Goal: Transaction & Acquisition: Purchase product/service

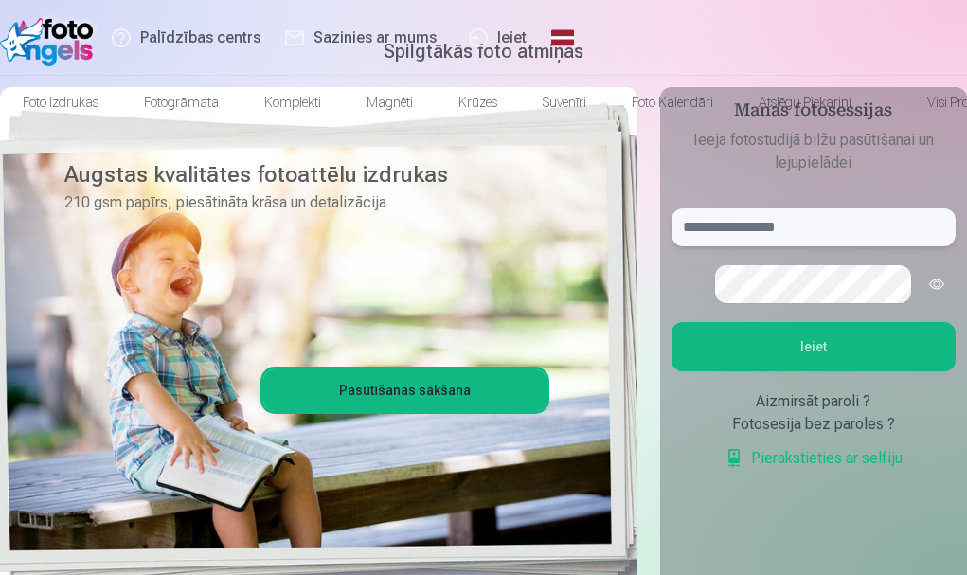
click at [795, 246] on input "text" at bounding box center [814, 227] width 284 height 38
type input "**********"
click at [825, 371] on button "Ieiet" at bounding box center [814, 346] width 284 height 49
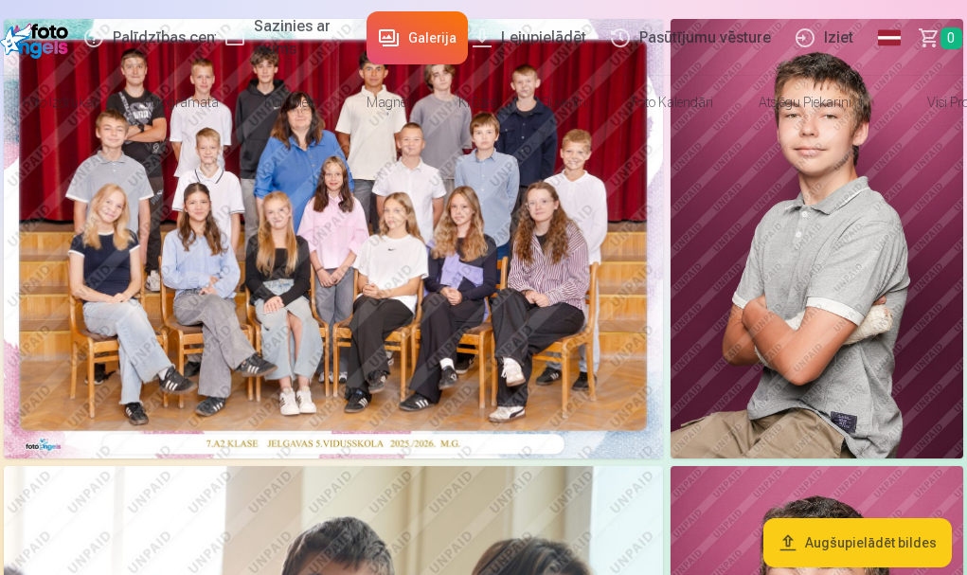
click at [360, 366] on img at bounding box center [333, 239] width 659 height 440
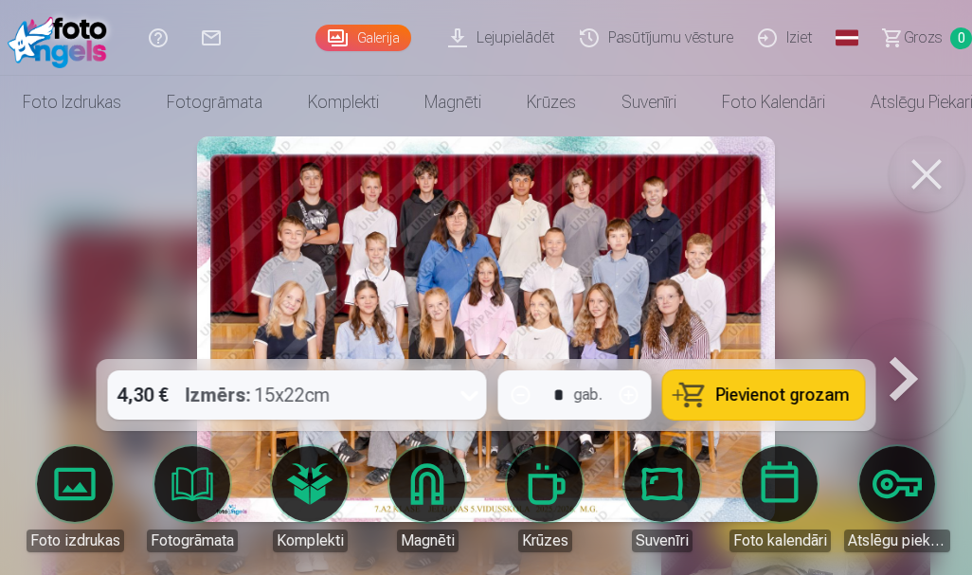
click at [718, 393] on span "Pievienot grozam" at bounding box center [783, 395] width 134 height 17
click at [923, 171] on button at bounding box center [927, 174] width 76 height 76
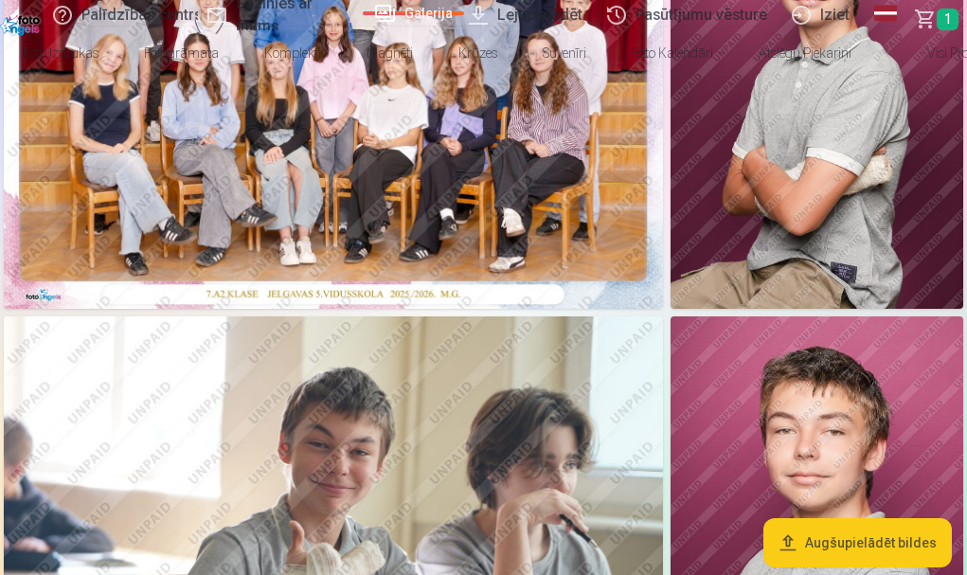
scroll to position [152, 0]
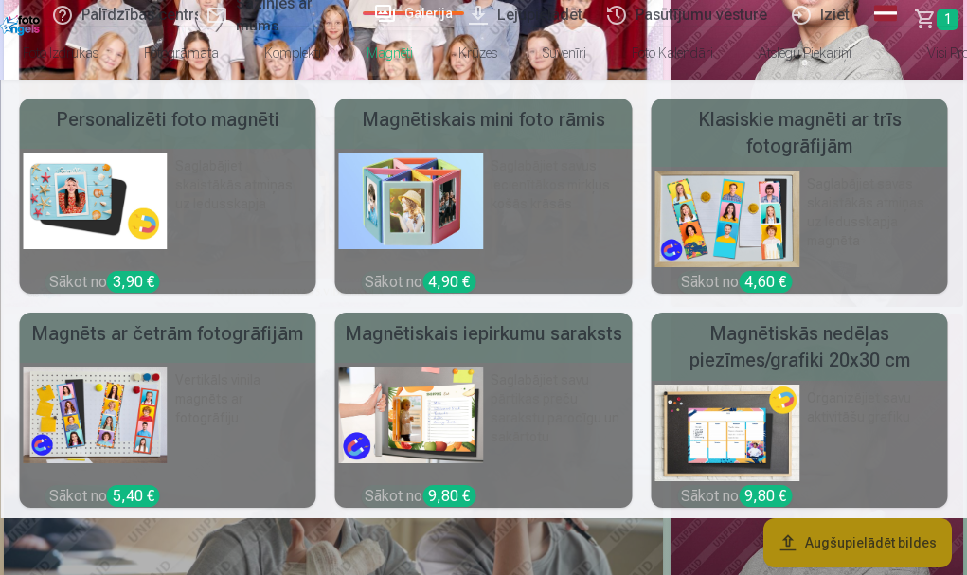
click at [436, 45] on link "Magnēti" at bounding box center [390, 53] width 92 height 53
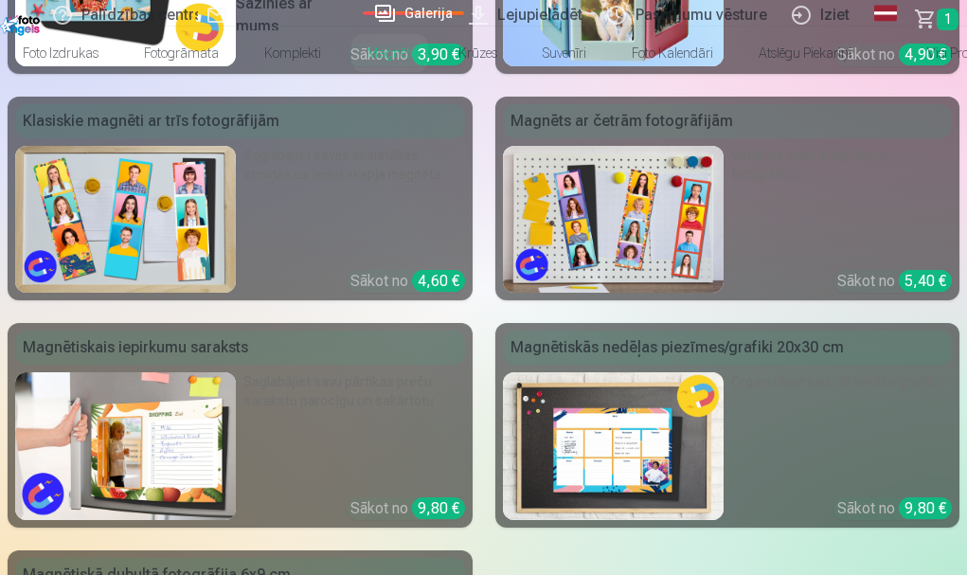
scroll to position [227, 0]
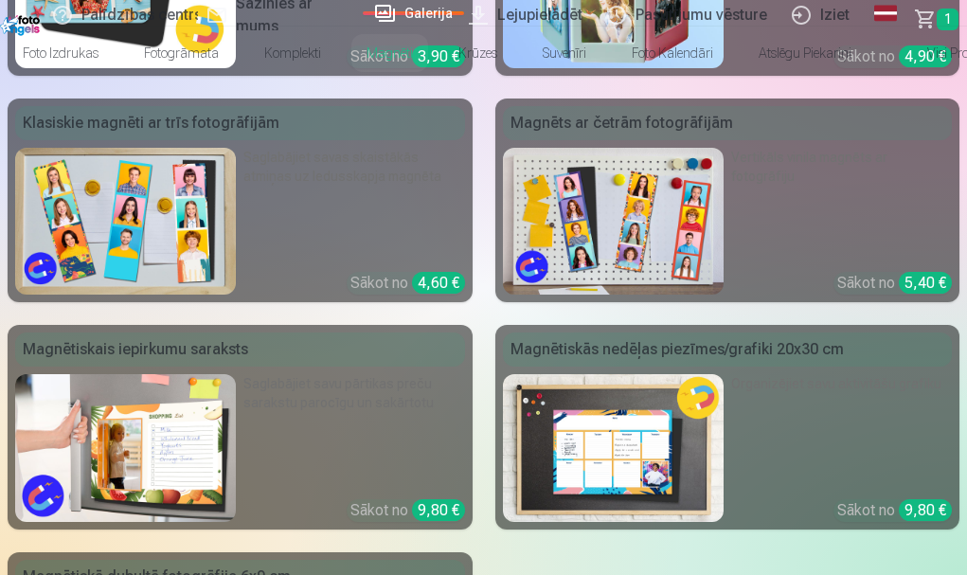
click at [236, 243] on img at bounding box center [125, 222] width 221 height 148
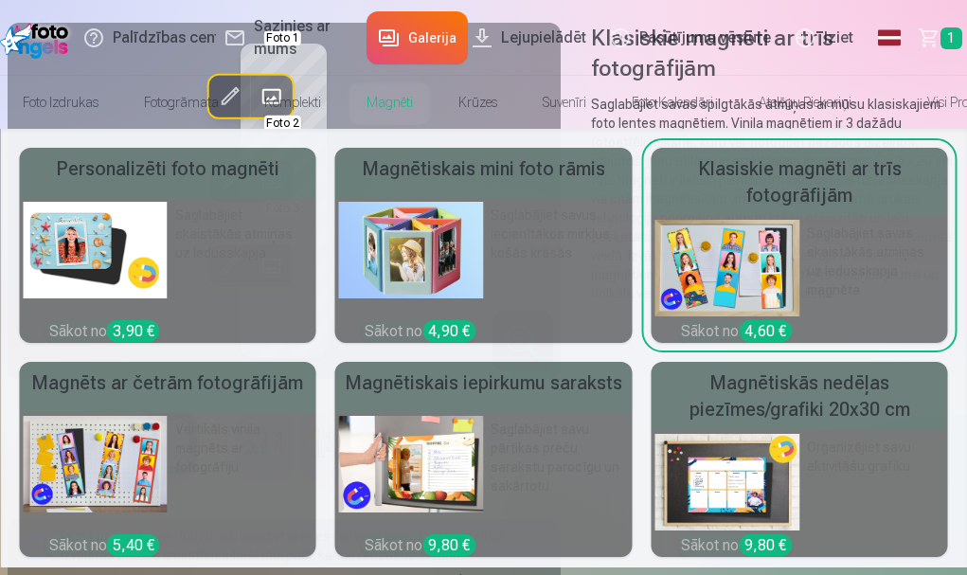
click at [431, 109] on link "Magnēti" at bounding box center [390, 102] width 92 height 53
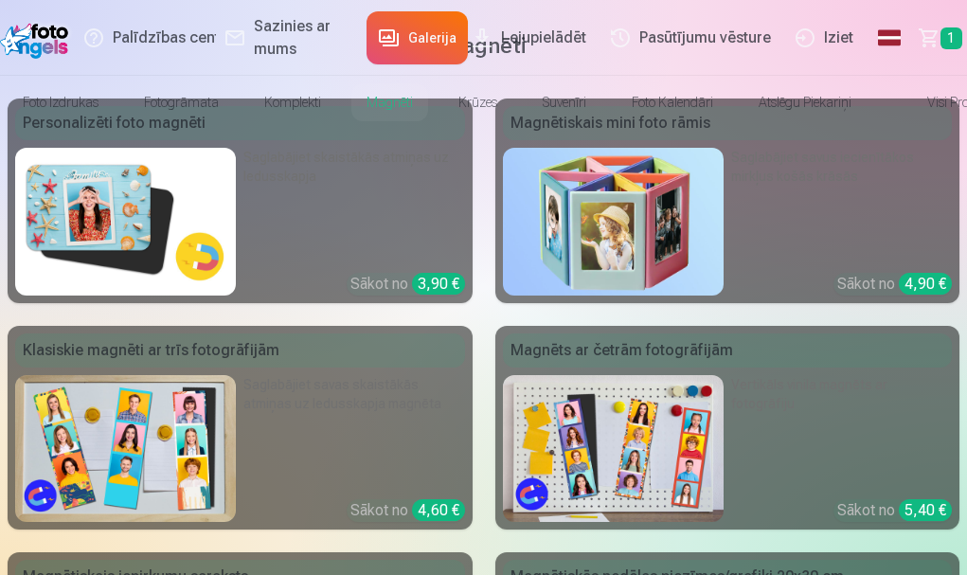
click at [119, 296] on img at bounding box center [125, 222] width 221 height 148
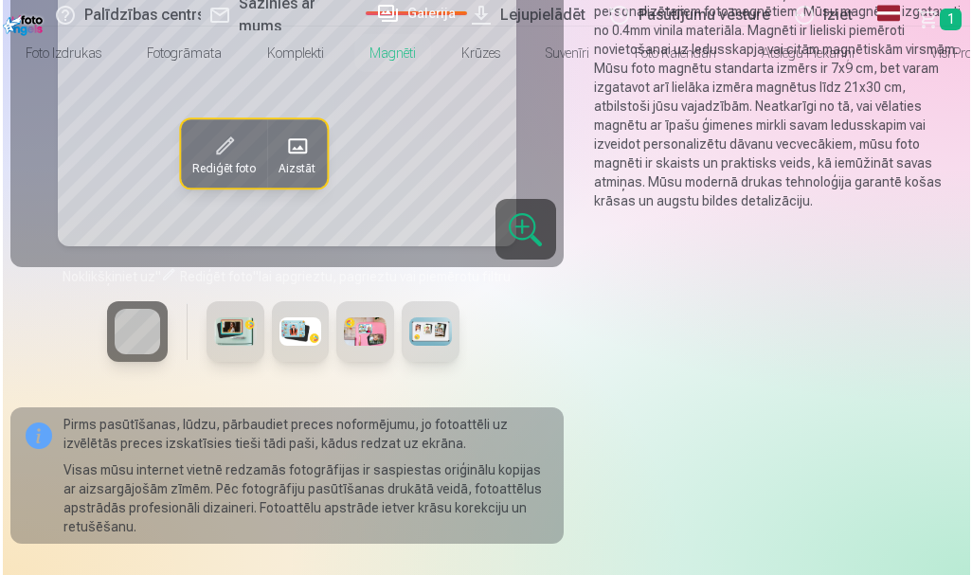
scroll to position [114, 0]
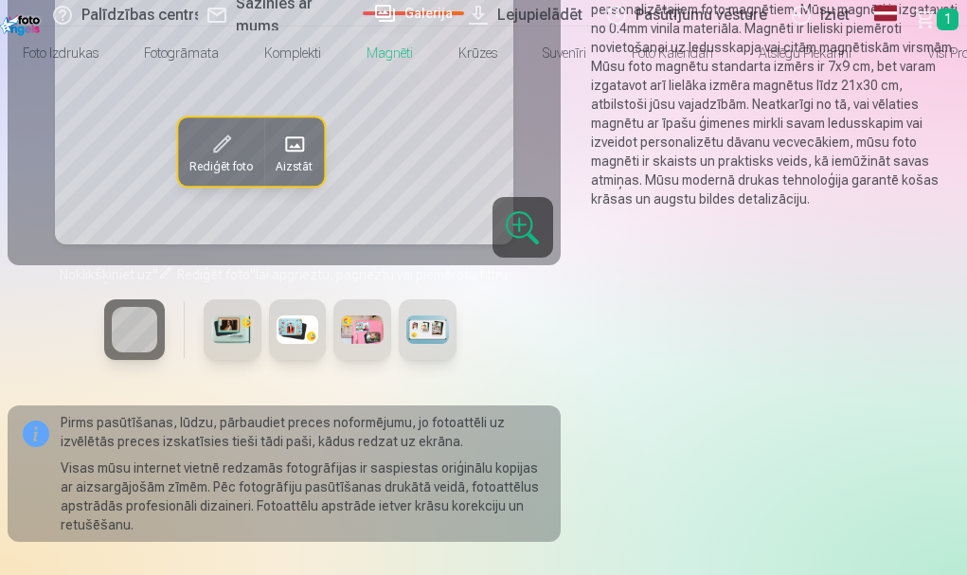
click at [297, 160] on span at bounding box center [294, 145] width 30 height 30
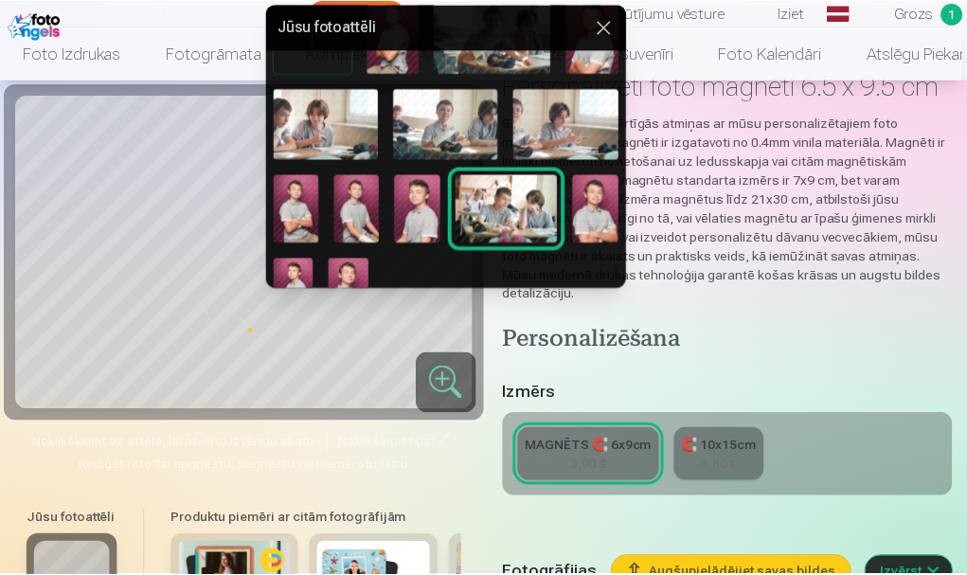
scroll to position [108, 0]
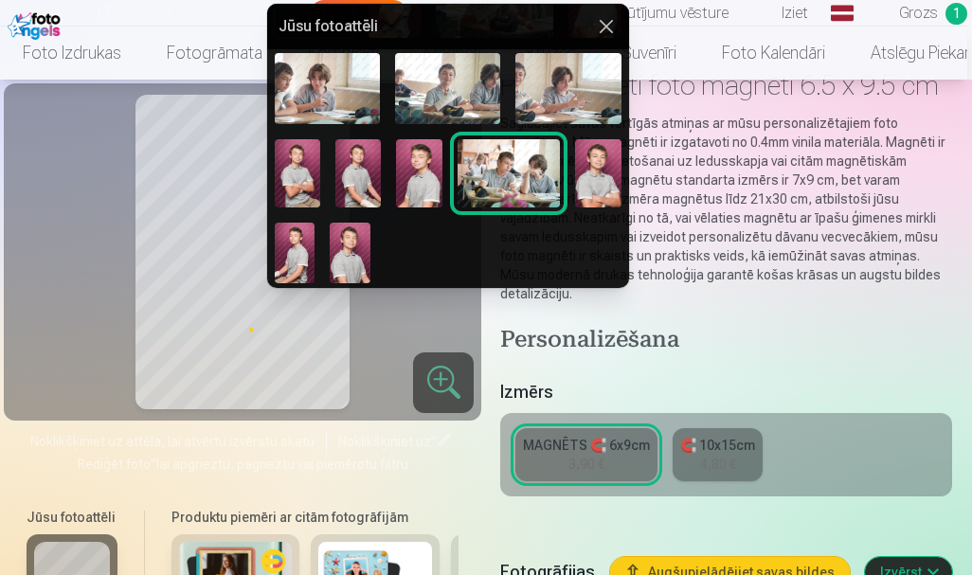
click at [601, 161] on img at bounding box center [597, 173] width 45 height 68
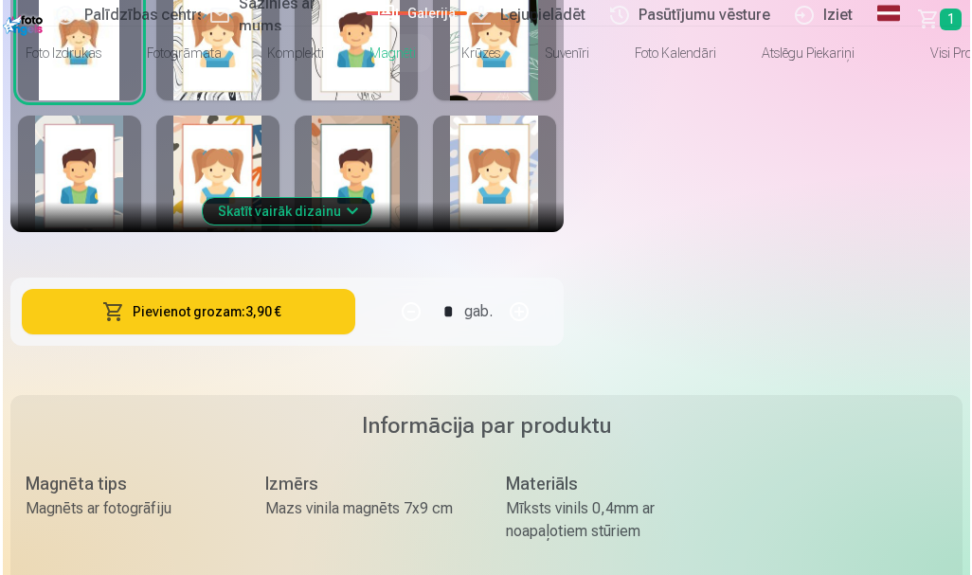
scroll to position [1440, 0]
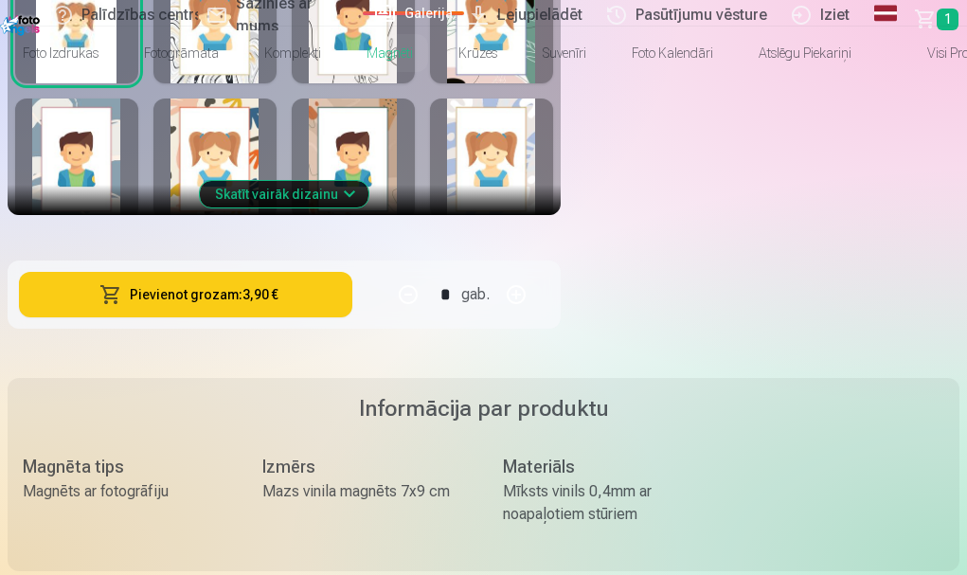
click at [352, 272] on button "Pievienot grozam : 3,90 €" at bounding box center [185, 294] width 333 height 45
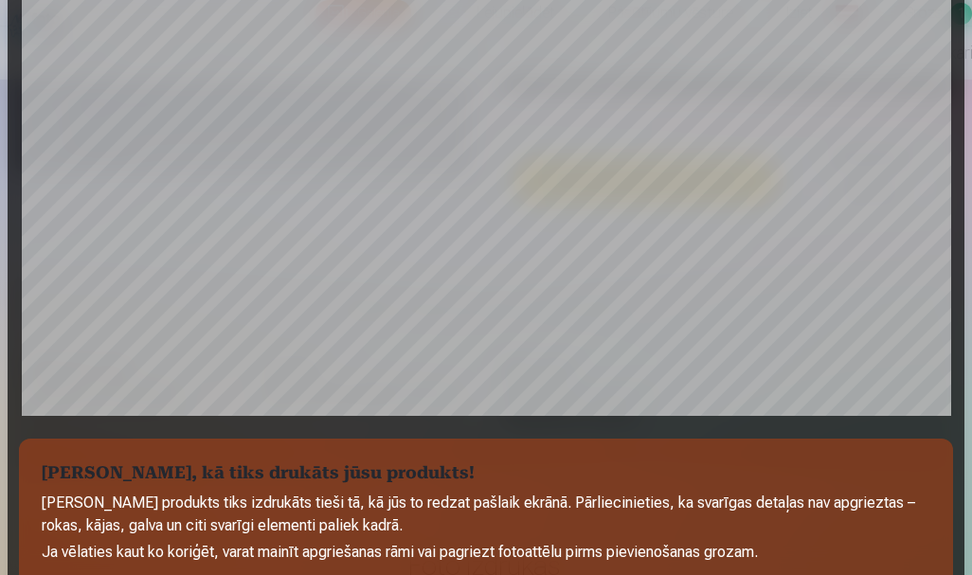
scroll to position [547, 0]
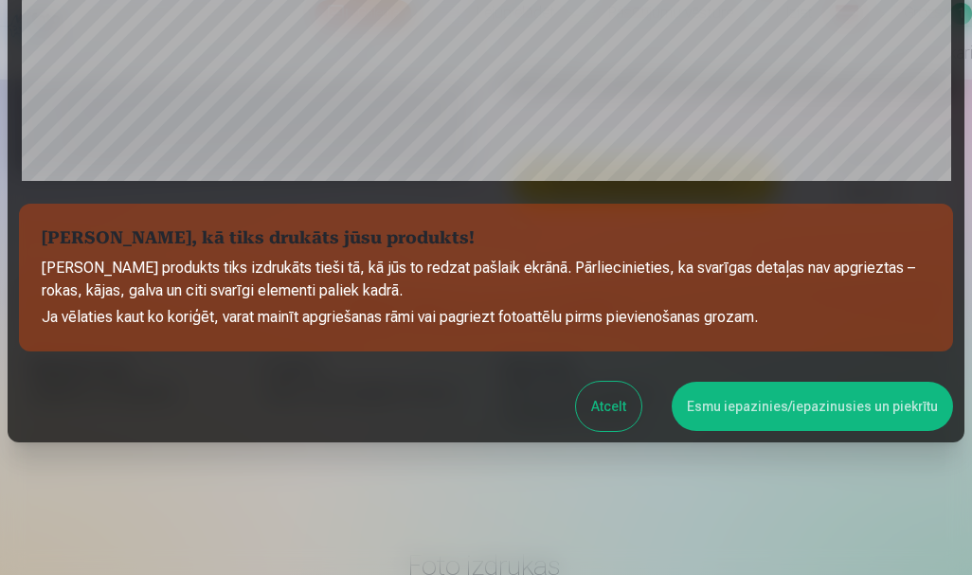
click at [784, 403] on button "Esmu iepazinies/iepazinusies un piekrītu" at bounding box center [812, 406] width 281 height 49
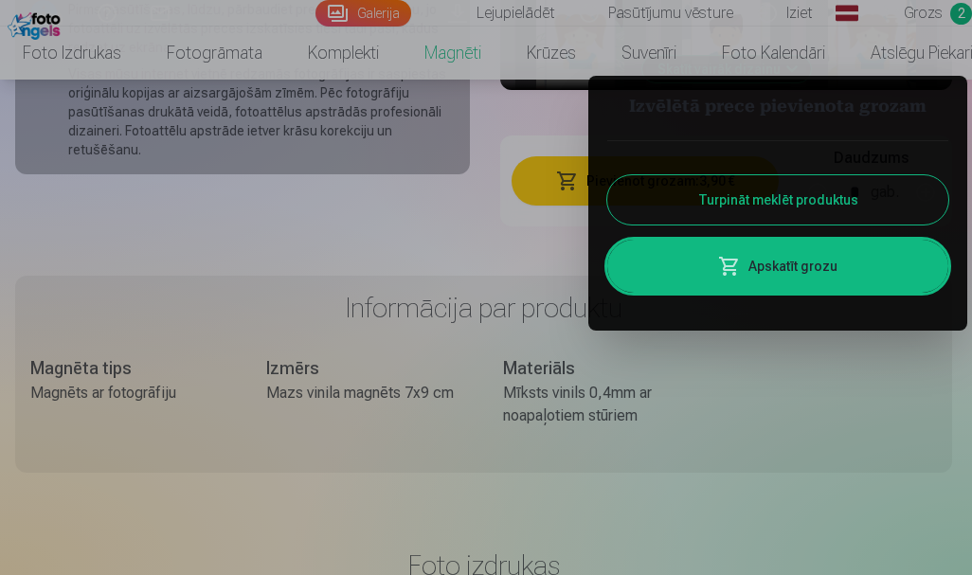
click at [764, 200] on button "Turpināt meklēt produktus" at bounding box center [777, 199] width 341 height 49
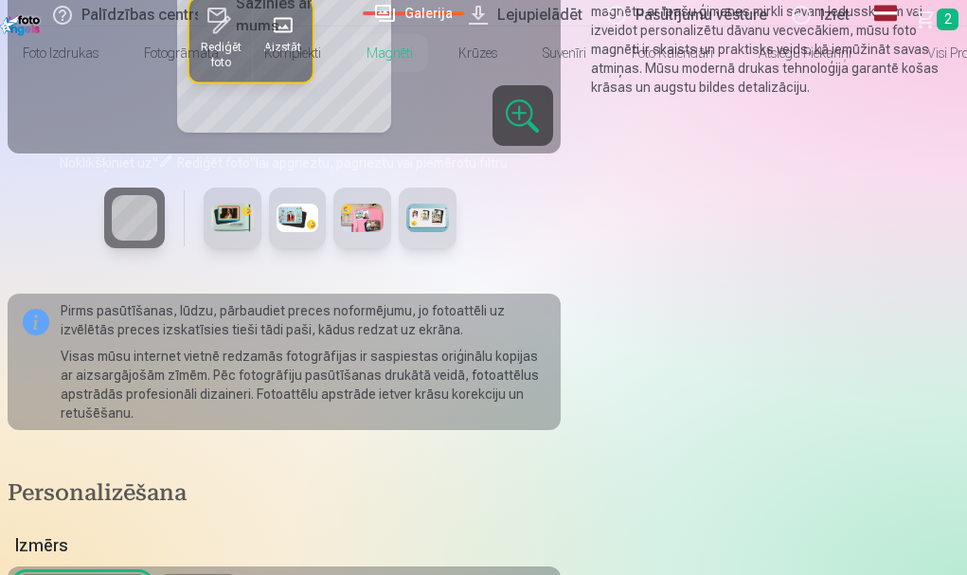
scroll to position [135, 0]
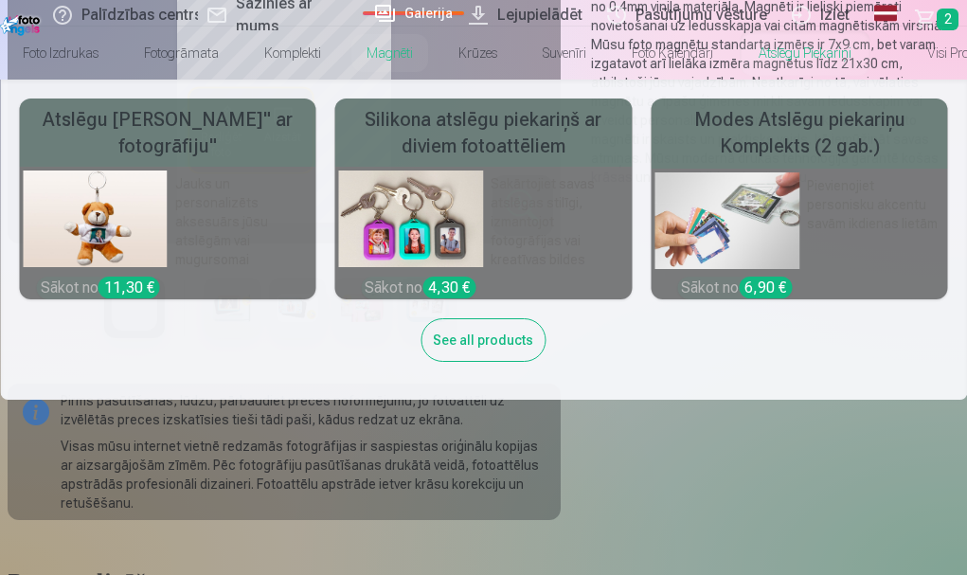
click at [874, 51] on link "Atslēgu piekariņi" at bounding box center [805, 53] width 138 height 53
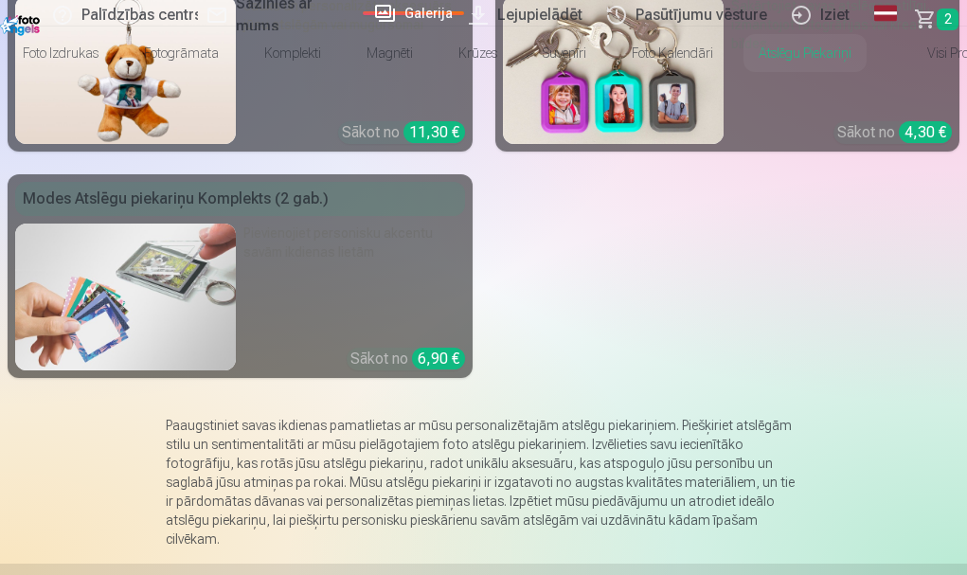
scroll to position [189, 0]
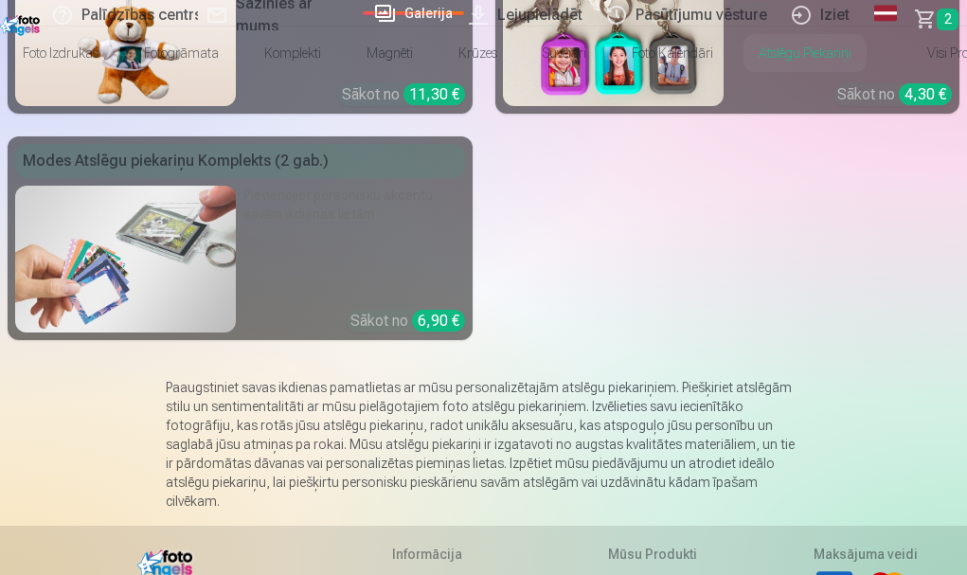
click at [503, 106] on img at bounding box center [613, 32] width 221 height 148
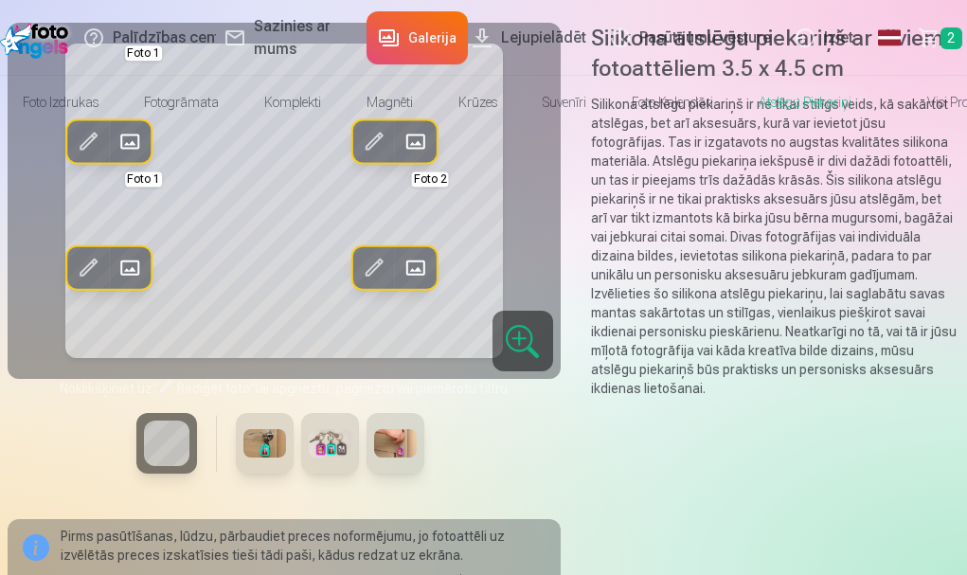
click at [420, 283] on span at bounding box center [416, 268] width 30 height 30
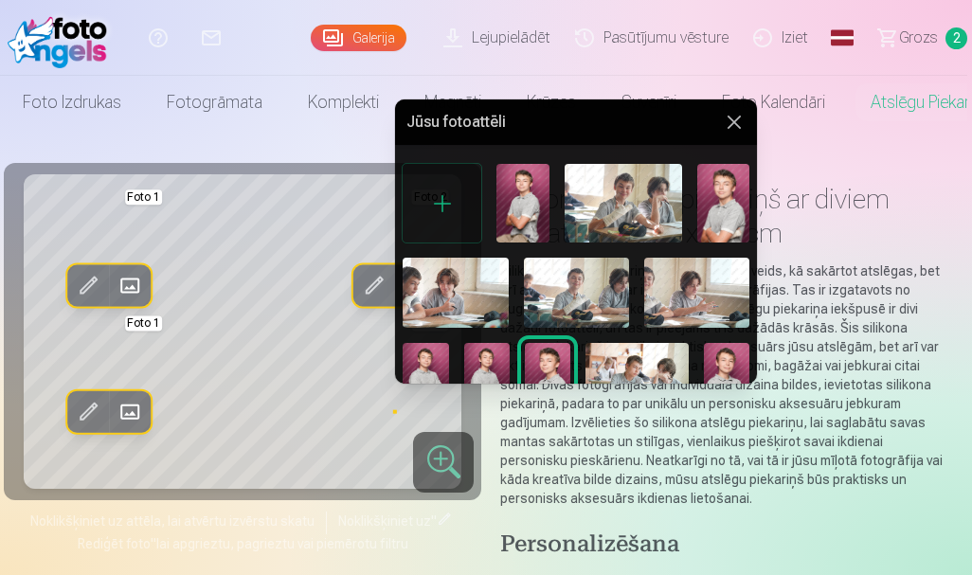
click at [729, 118] on button at bounding box center [734, 122] width 23 height 23
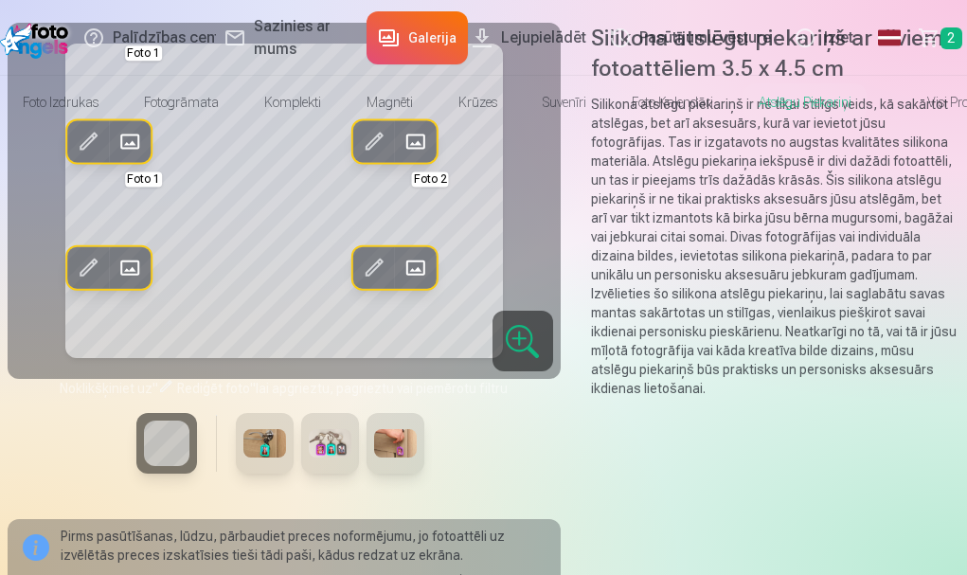
click at [926, 38] on span "Grozs" at bounding box center [926, 38] width 0 height 23
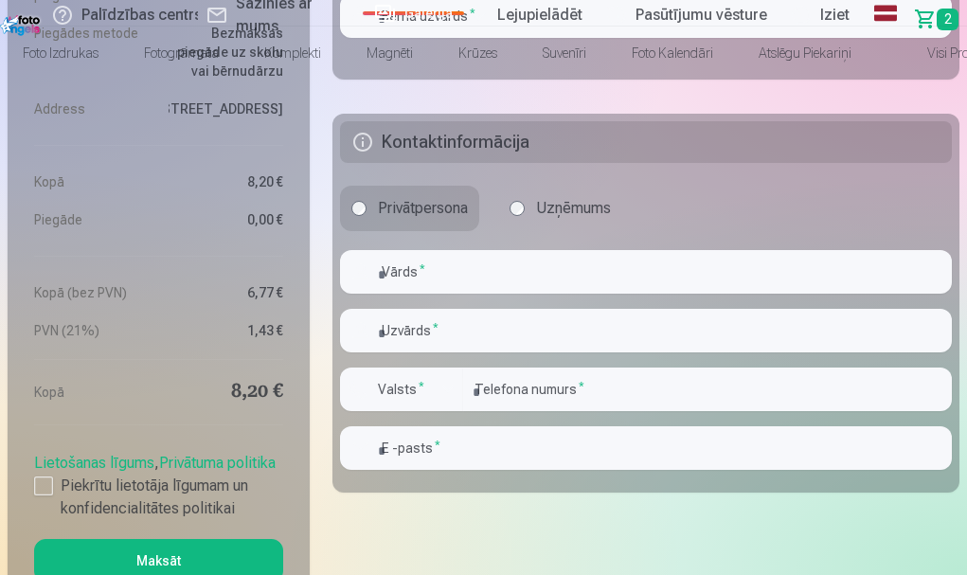
scroll to position [1175, 0]
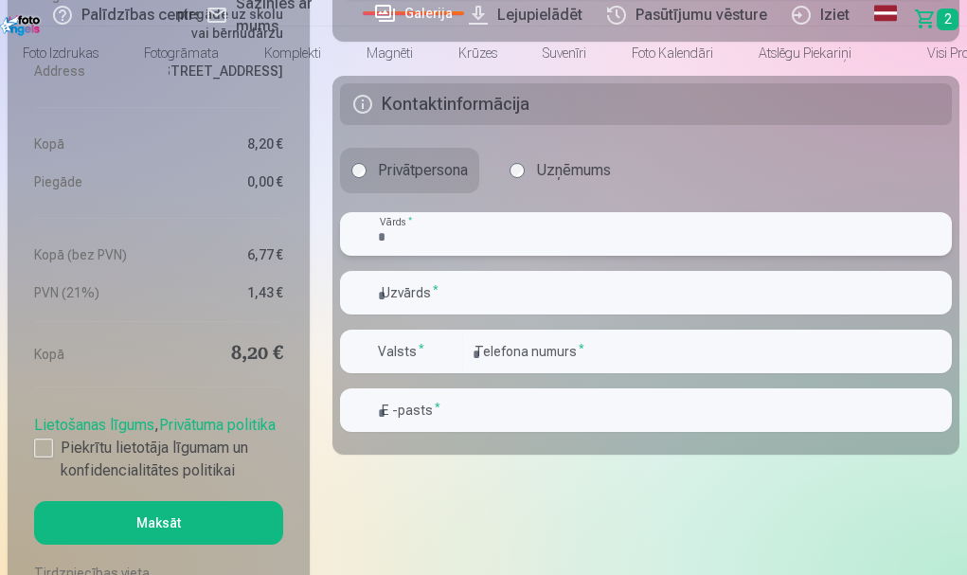
click at [340, 256] on input "text" at bounding box center [646, 234] width 612 height 44
click at [53, 439] on div at bounding box center [43, 448] width 19 height 19
click at [283, 501] on button "Maksāt" at bounding box center [158, 523] width 249 height 44
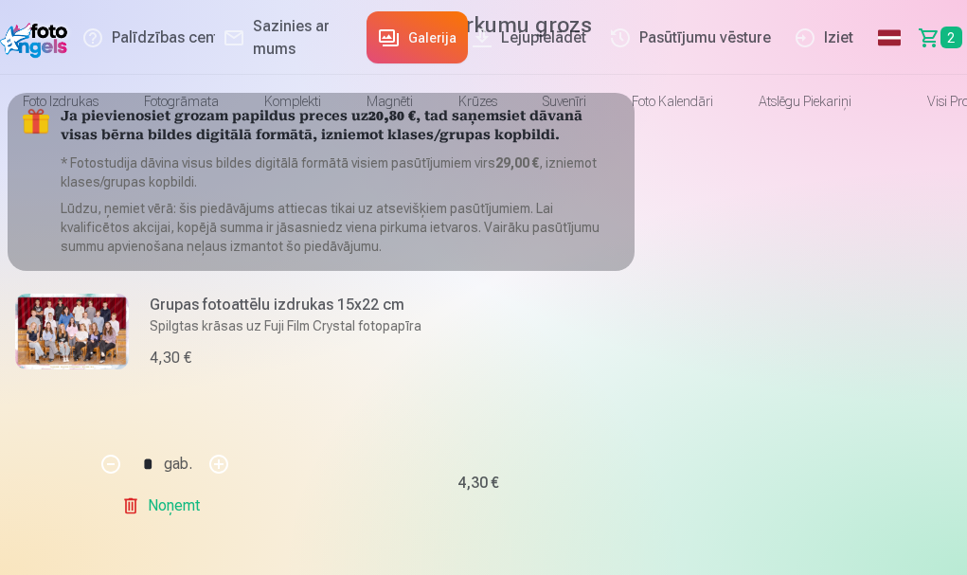
scroll to position [0, 0]
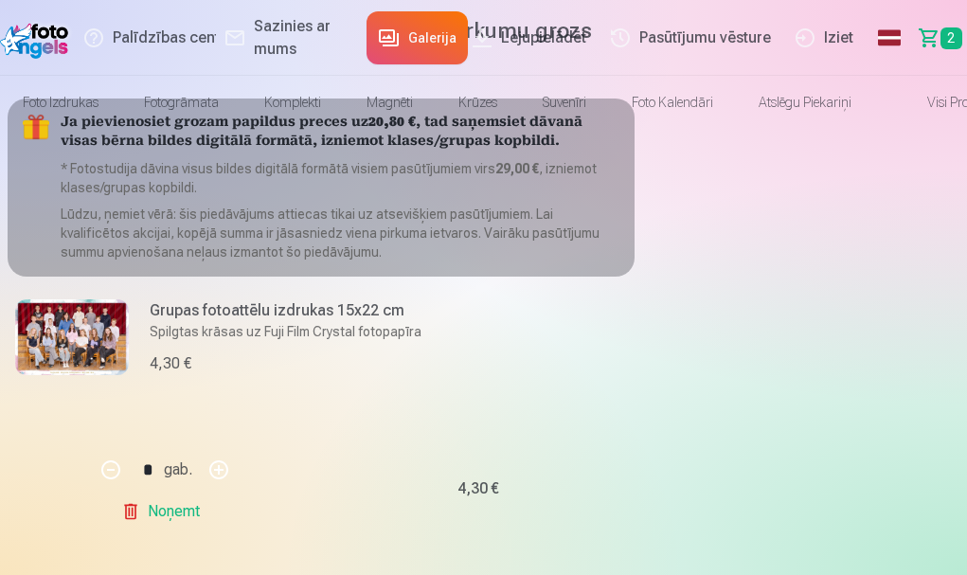
click at [650, 41] on link "Pasūtījumu vēsture" at bounding box center [694, 38] width 185 height 76
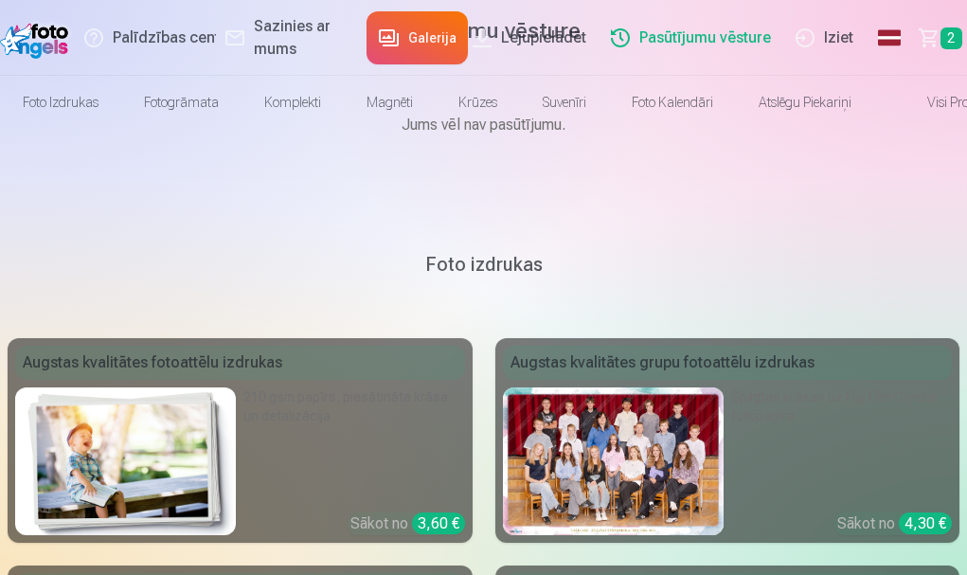
click at [216, 37] on link "Sazinies ar mums" at bounding box center [287, 38] width 143 height 76
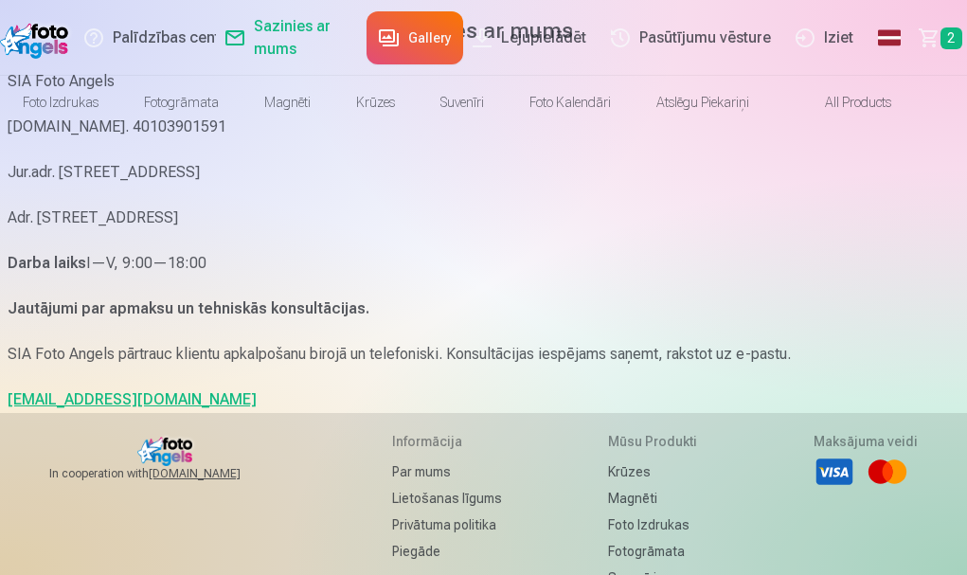
click at [216, 39] on link "Sazinies ar mums" at bounding box center [287, 38] width 143 height 76
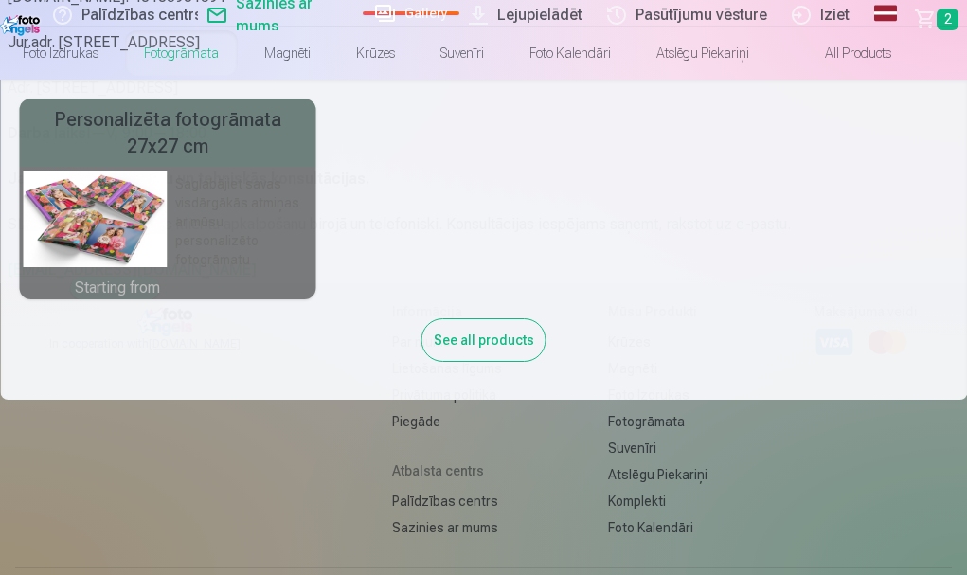
scroll to position [152, 0]
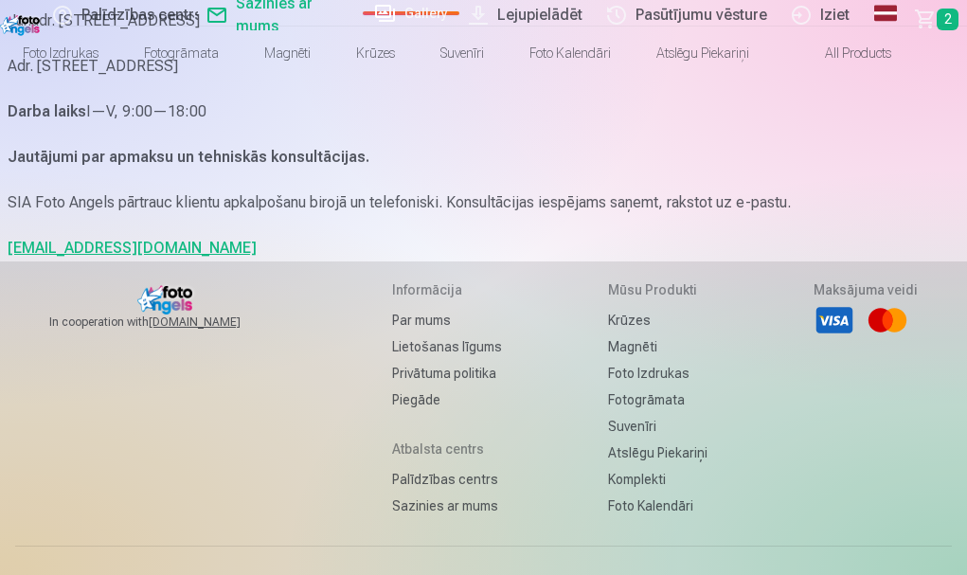
click at [198, 12] on link "Sazinies ar mums" at bounding box center [276, 15] width 157 height 30
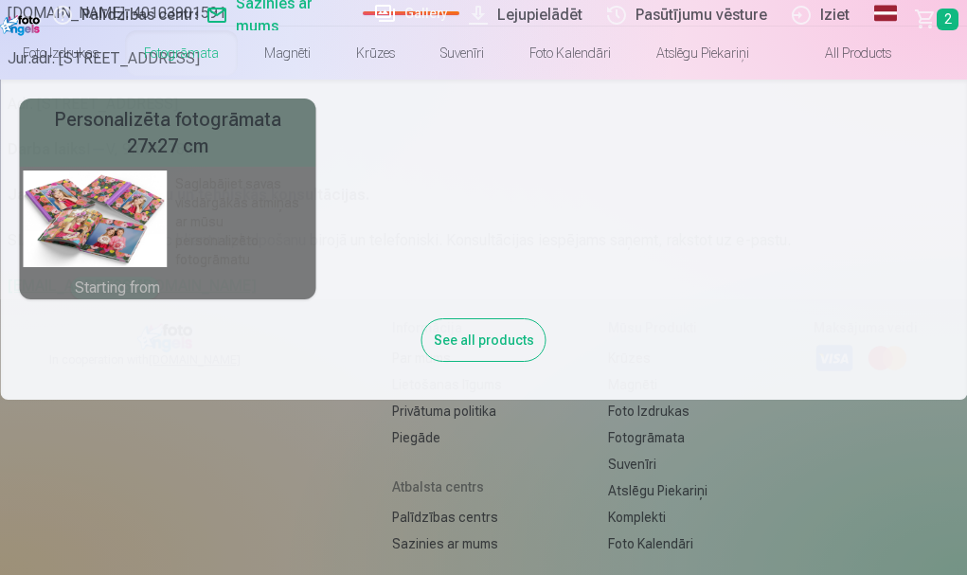
scroll to position [76, 0]
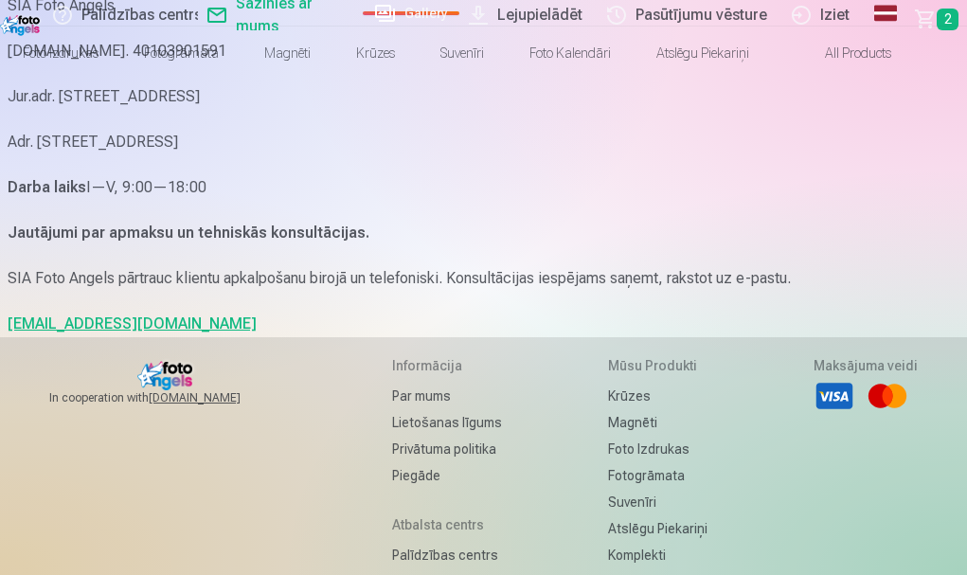
click at [375, 15] on link "Gallery" at bounding box center [411, 13] width 97 height 4
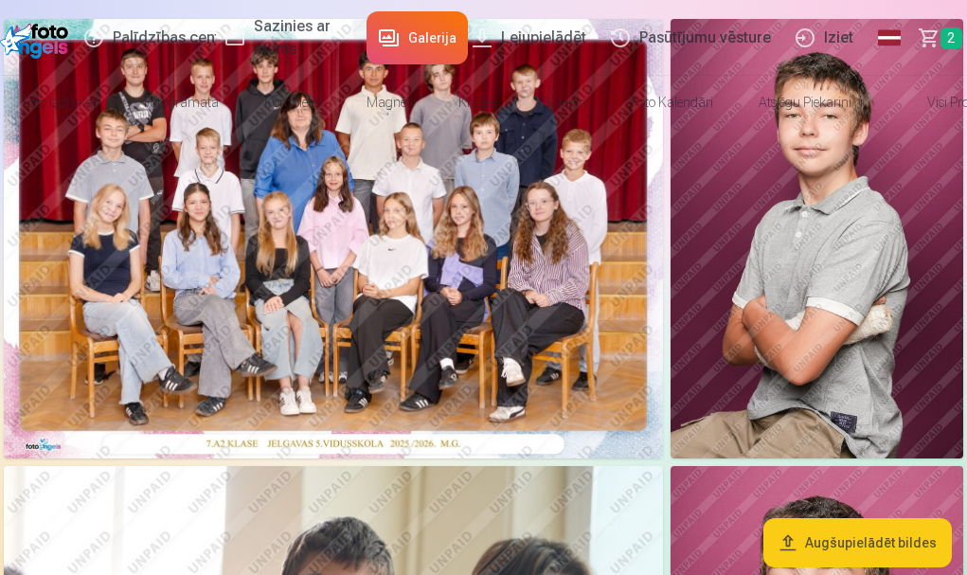
click at [869, 46] on link "Global" at bounding box center [890, 37] width 42 height 53
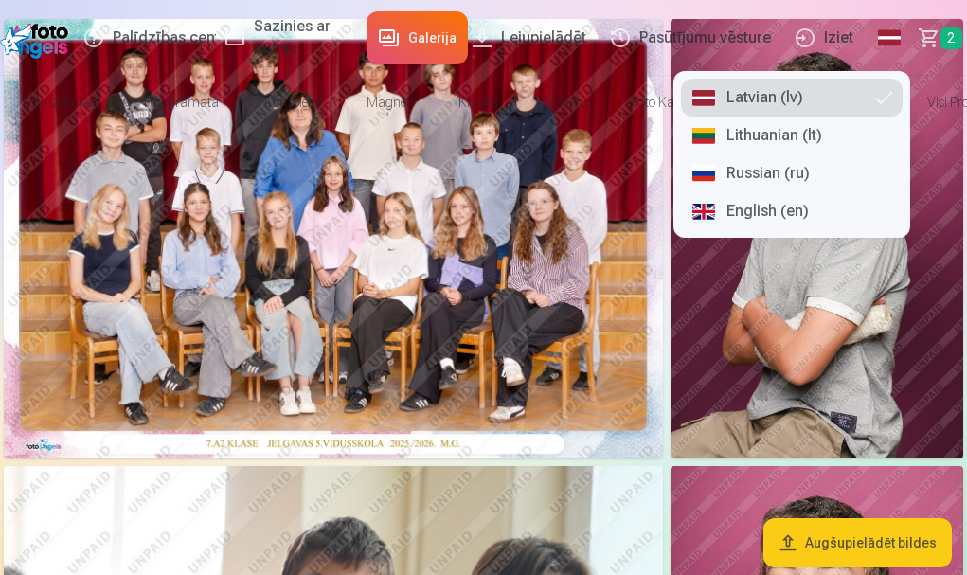
click at [708, 166] on link "Russian (ru)" at bounding box center [792, 173] width 222 height 38
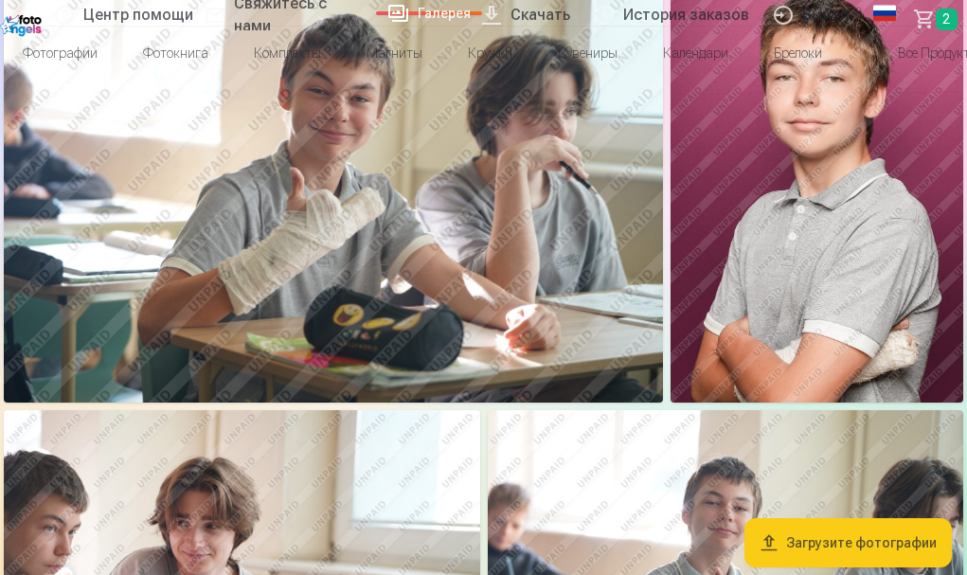
scroll to position [1006, 0]
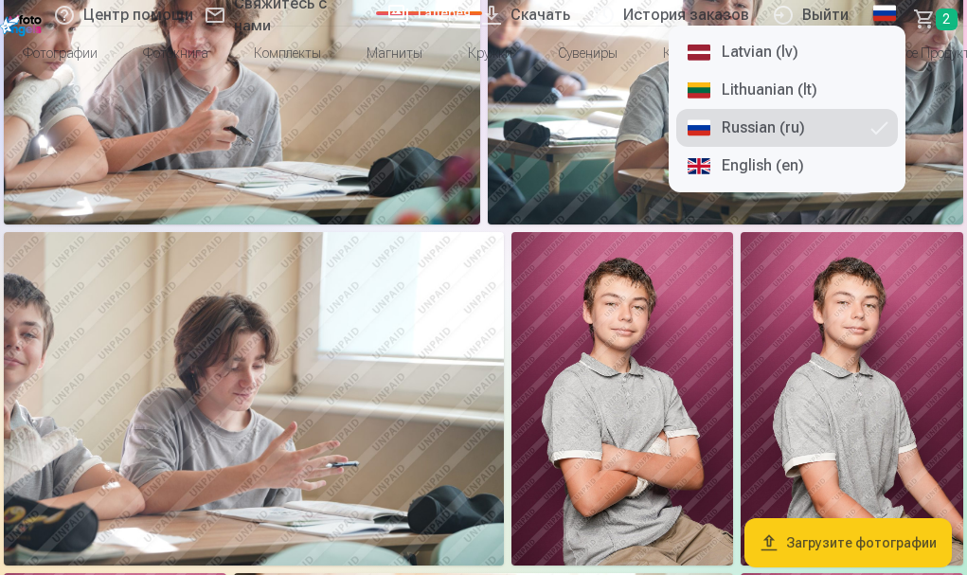
click at [921, 22] on span "Корзина" at bounding box center [921, 19] width 0 height 23
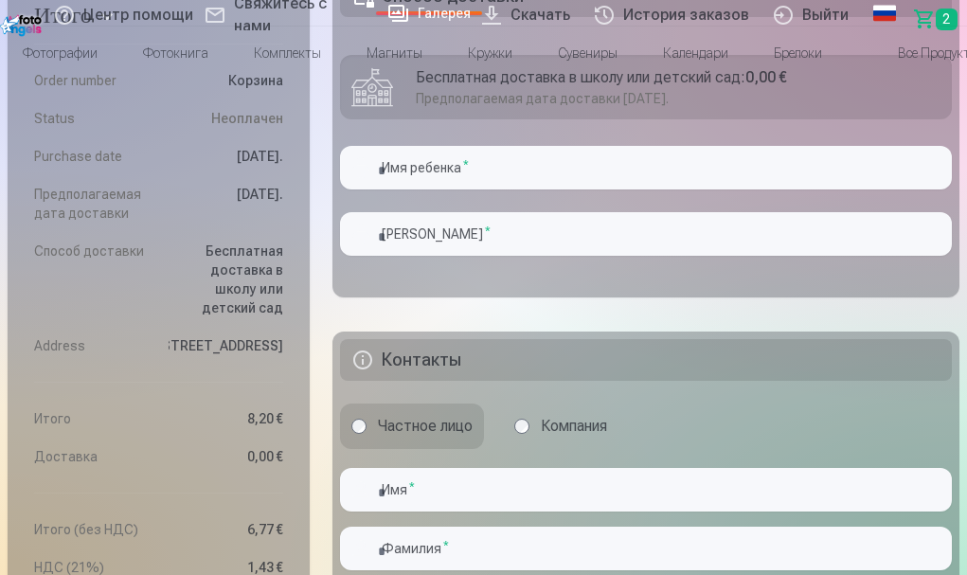
scroll to position [920, 0]
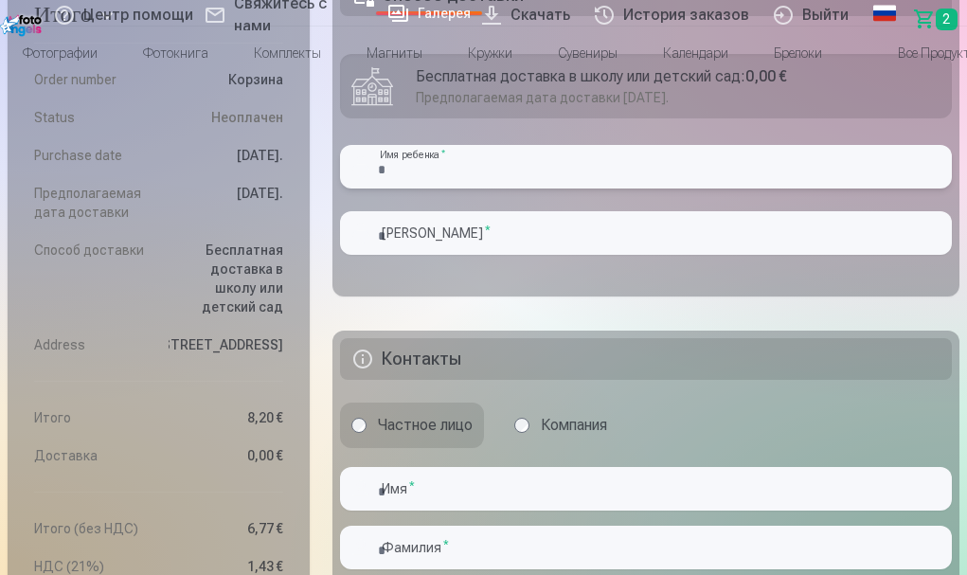
click at [340, 189] on input "text" at bounding box center [646, 167] width 612 height 44
type input "*"
type input "******"
click at [340, 255] on input "text" at bounding box center [646, 233] width 612 height 44
type input "****"
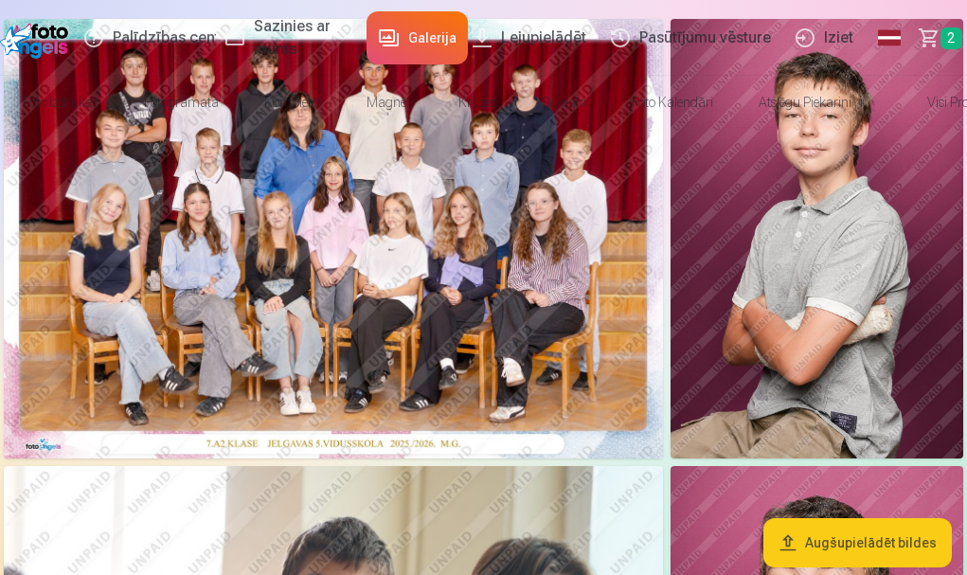
click at [926, 39] on span "Grozs" at bounding box center [926, 38] width 0 height 23
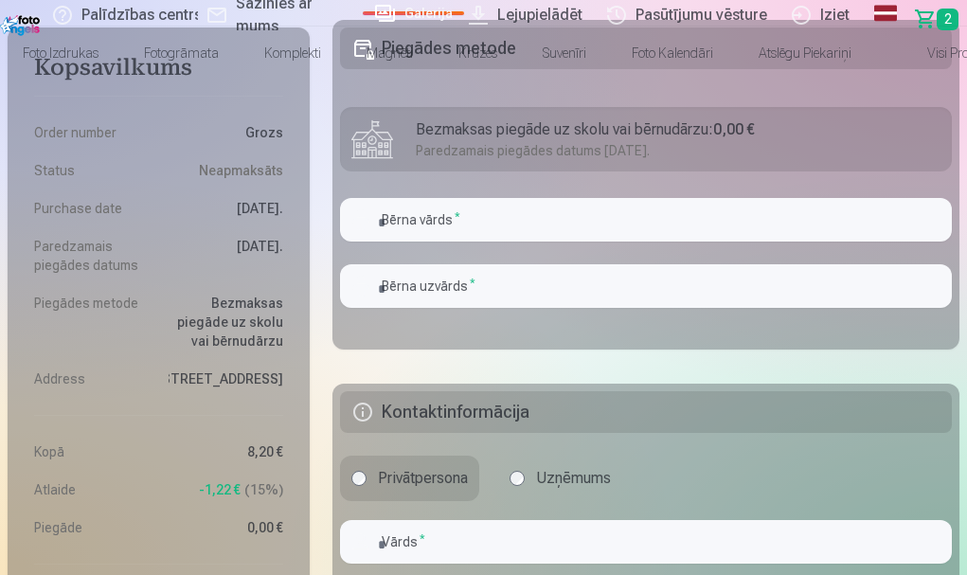
scroll to position [834, 0]
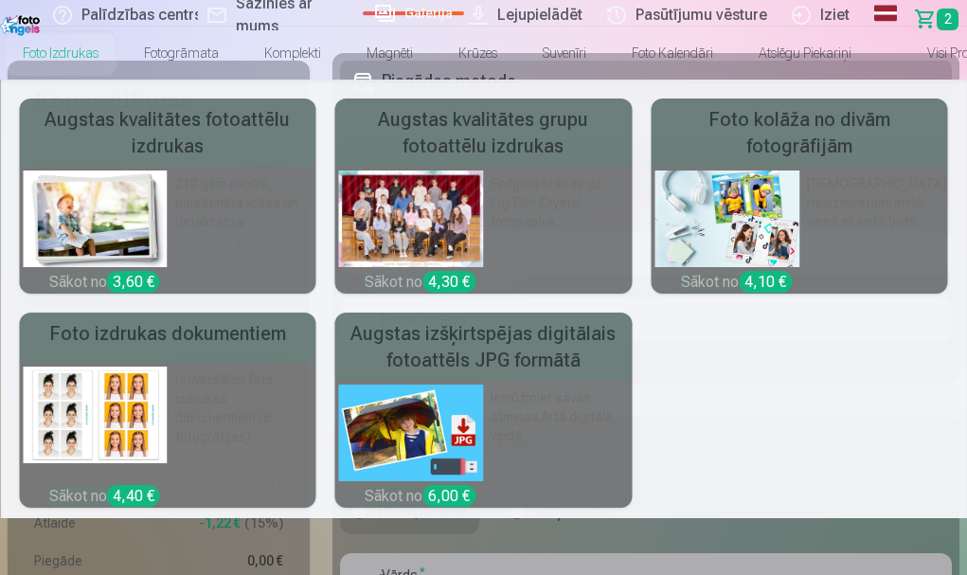
click at [51, 51] on link "Foto izdrukas" at bounding box center [60, 53] width 121 height 53
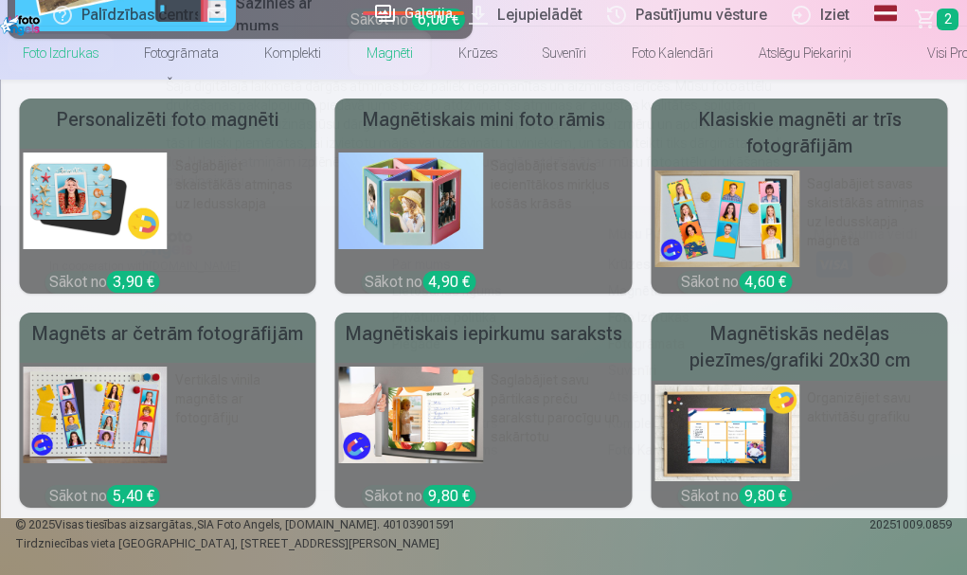
scroll to position [720, 0]
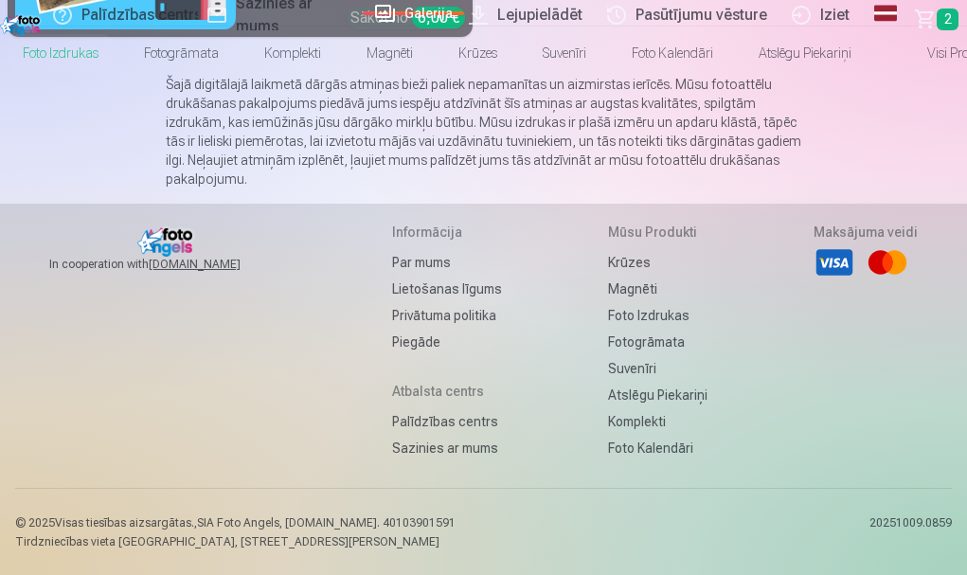
click at [31, 24] on img at bounding box center [22, 23] width 44 height 28
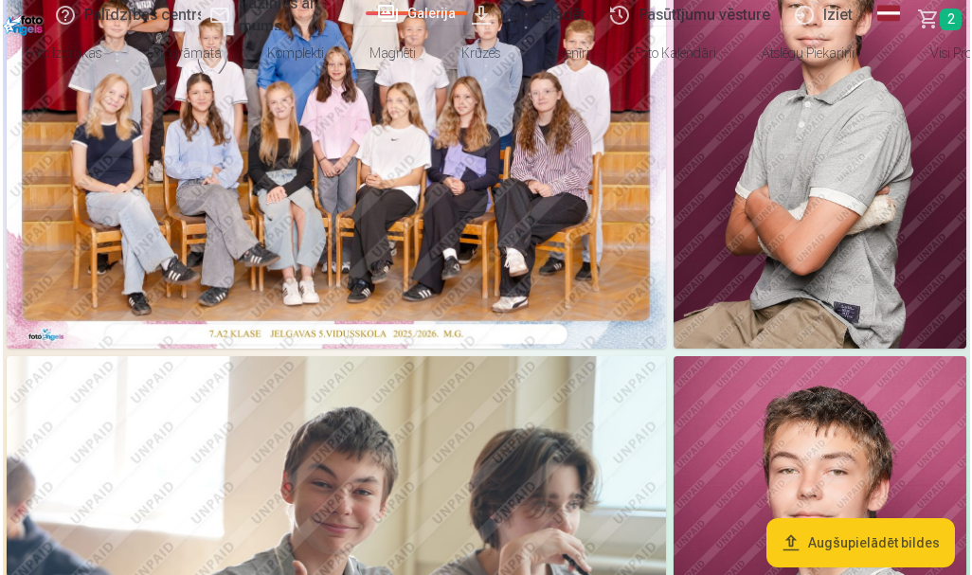
scroll to position [114, 0]
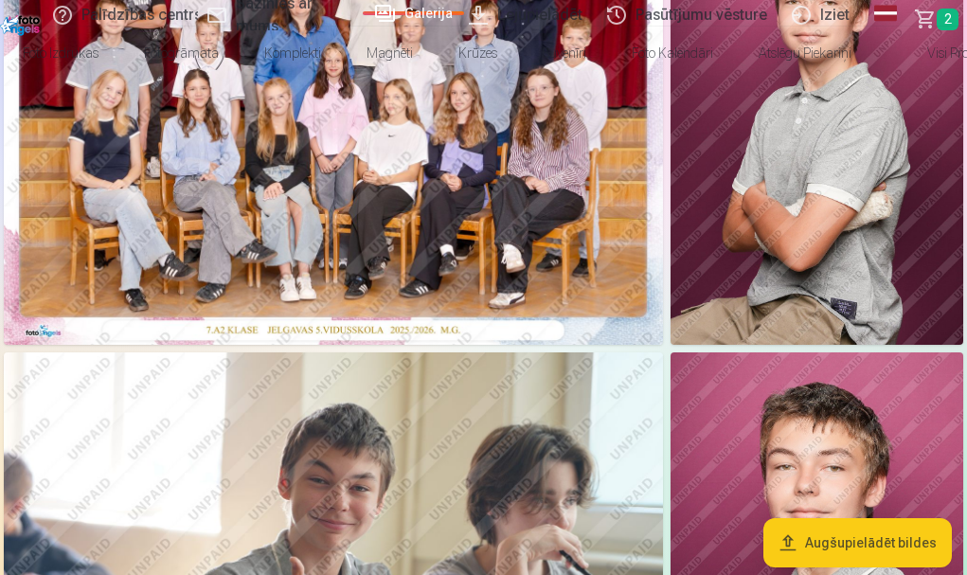
click at [212, 227] on img at bounding box center [333, 125] width 659 height 440
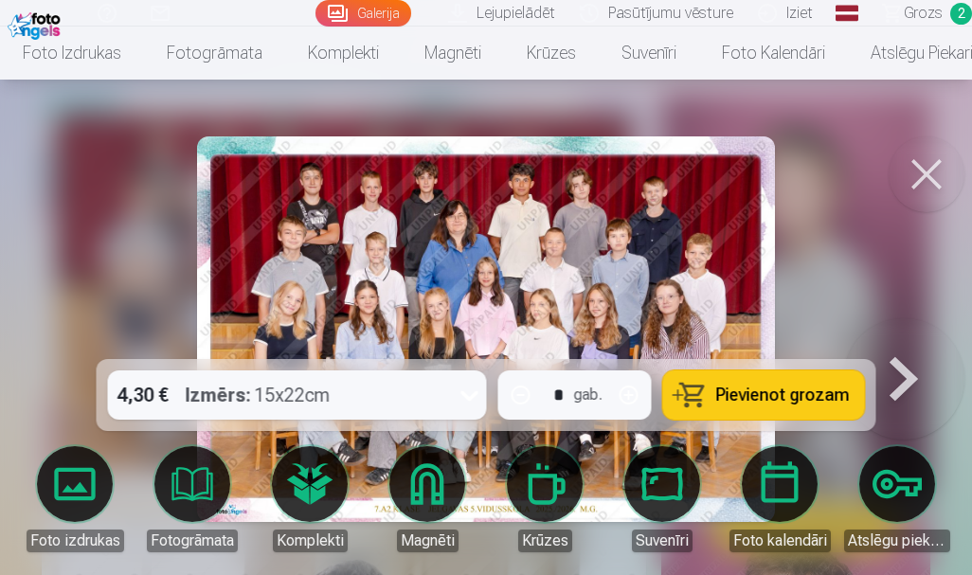
click at [747, 120] on div at bounding box center [486, 287] width 972 height 575
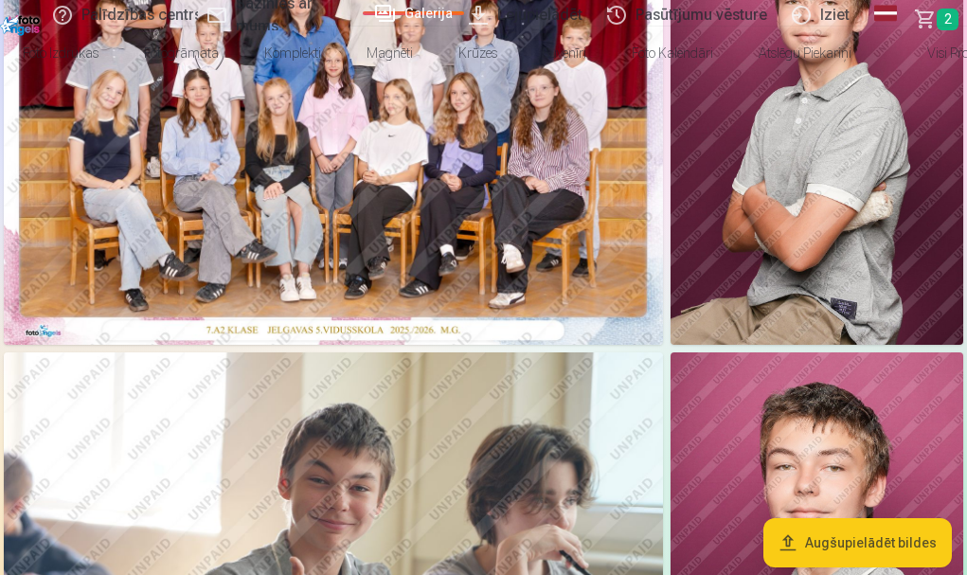
click at [264, 337] on img at bounding box center [333, 125] width 659 height 440
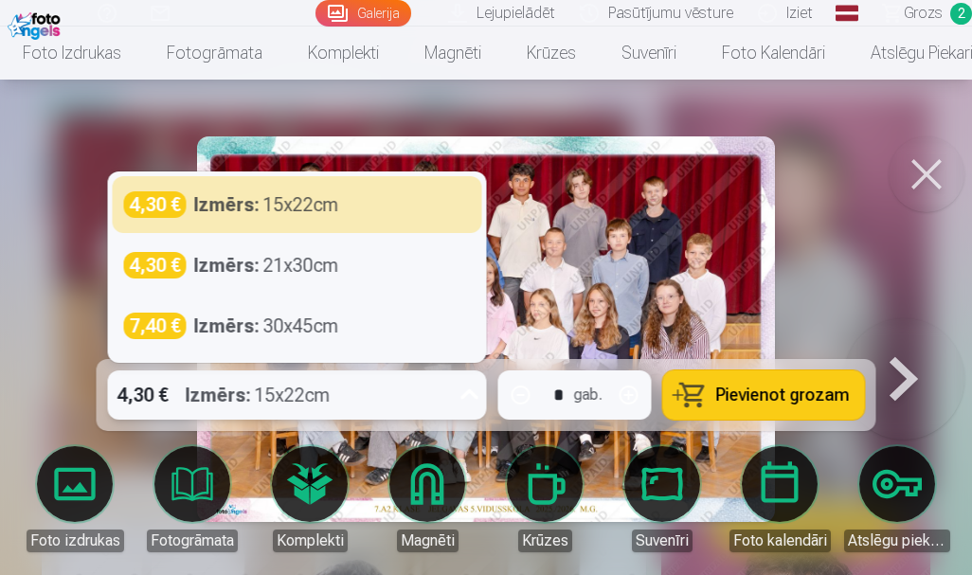
click at [474, 393] on icon at bounding box center [470, 395] width 30 height 30
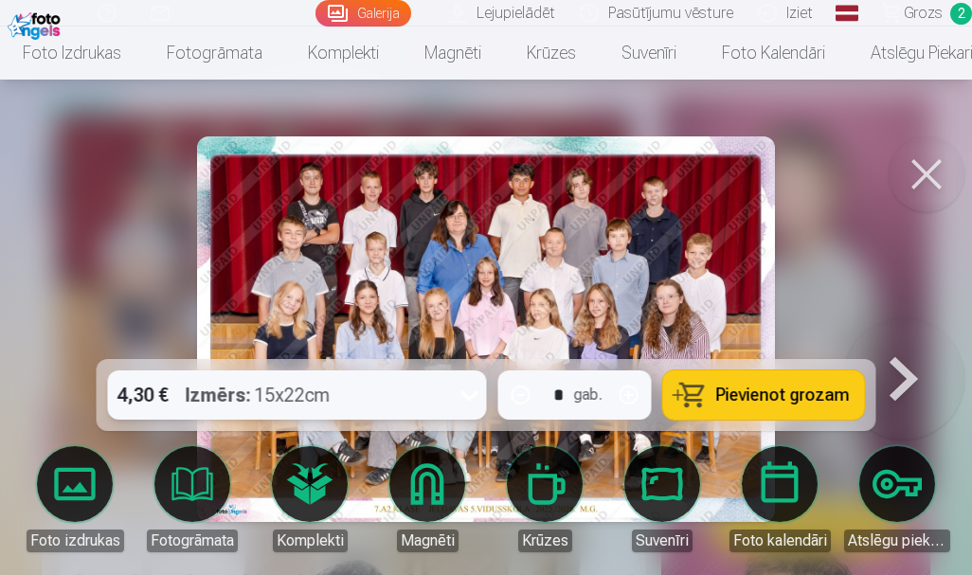
click at [474, 393] on icon at bounding box center [470, 395] width 30 height 30
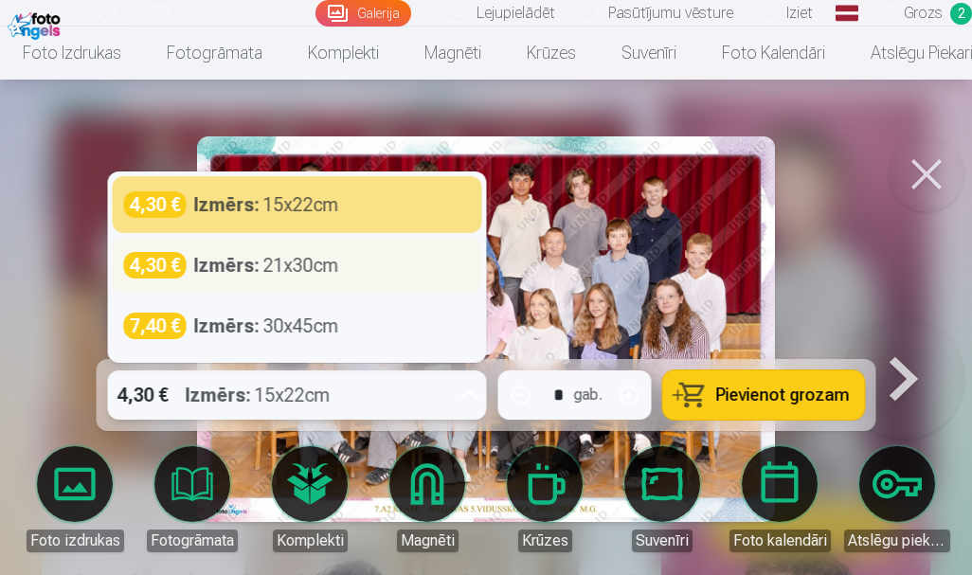
click at [269, 262] on div "Izmērs : 21x30cm" at bounding box center [266, 265] width 145 height 27
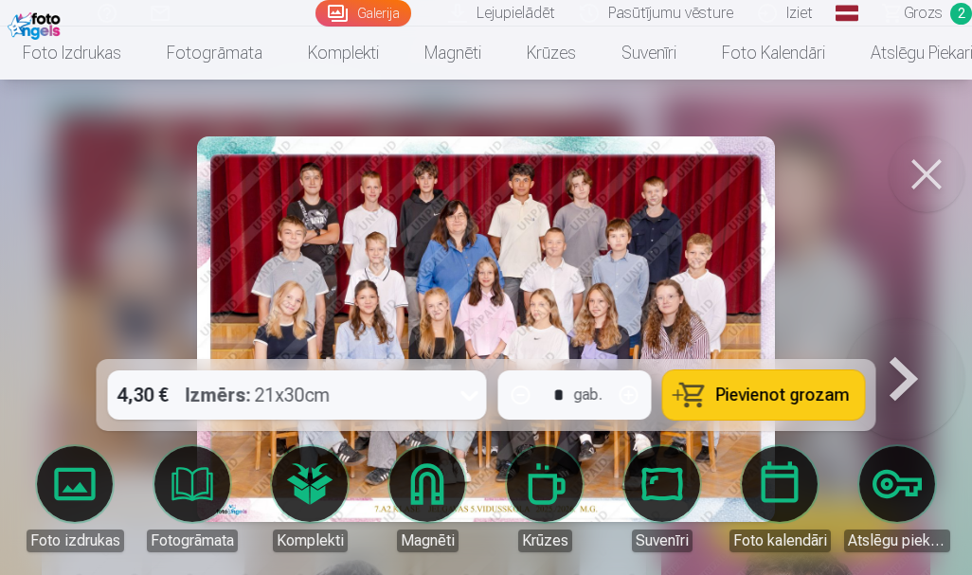
click at [930, 9] on span "Grozs" at bounding box center [923, 13] width 39 height 23
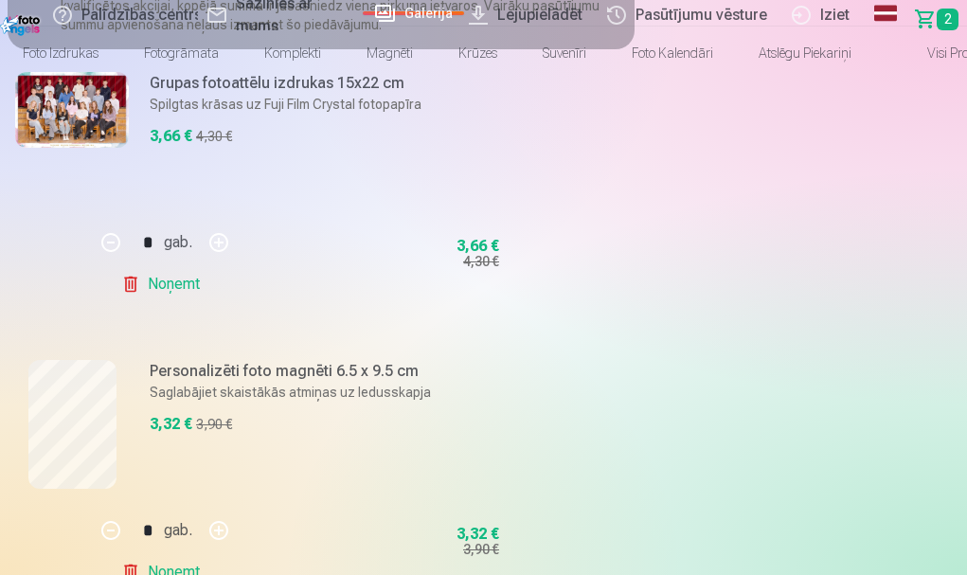
scroll to position [265, 0]
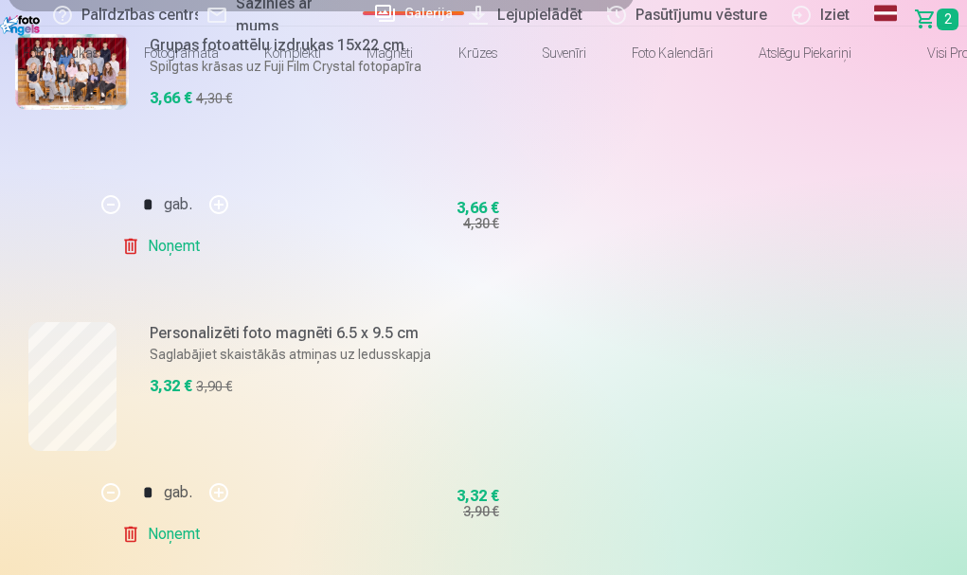
click at [400, 192] on div "Ja pievienosiet grozam papildus preces uz 22,02 € , tad saņemsiet dāvanā visas …" at bounding box center [321, 221] width 627 height 777
click at [242, 227] on button "button" at bounding box center [218, 204] width 45 height 45
click at [134, 227] on button "button" at bounding box center [110, 204] width 45 height 45
type input "*"
click at [207, 265] on link "Noņemt" at bounding box center [164, 246] width 86 height 38
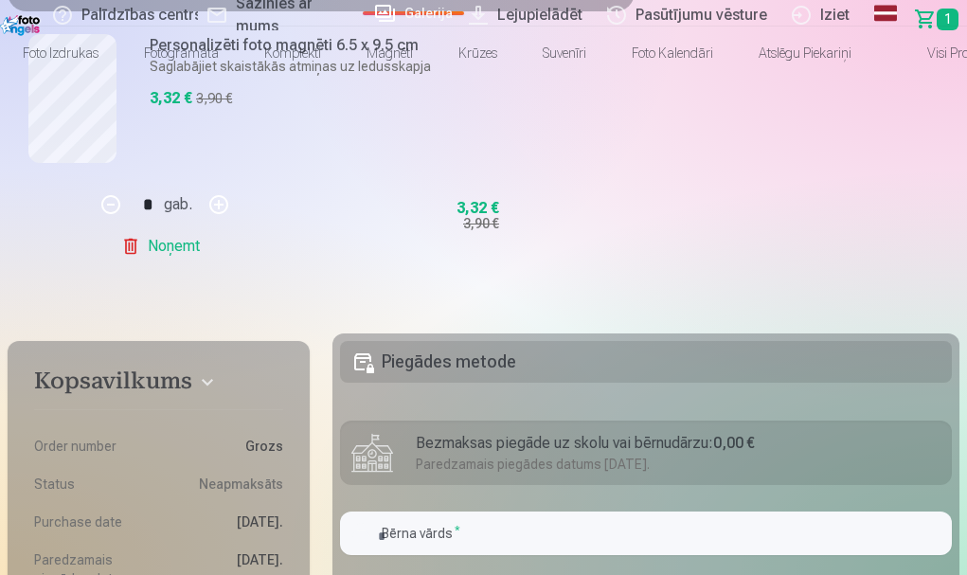
click at [42, 12] on img at bounding box center [22, 23] width 44 height 28
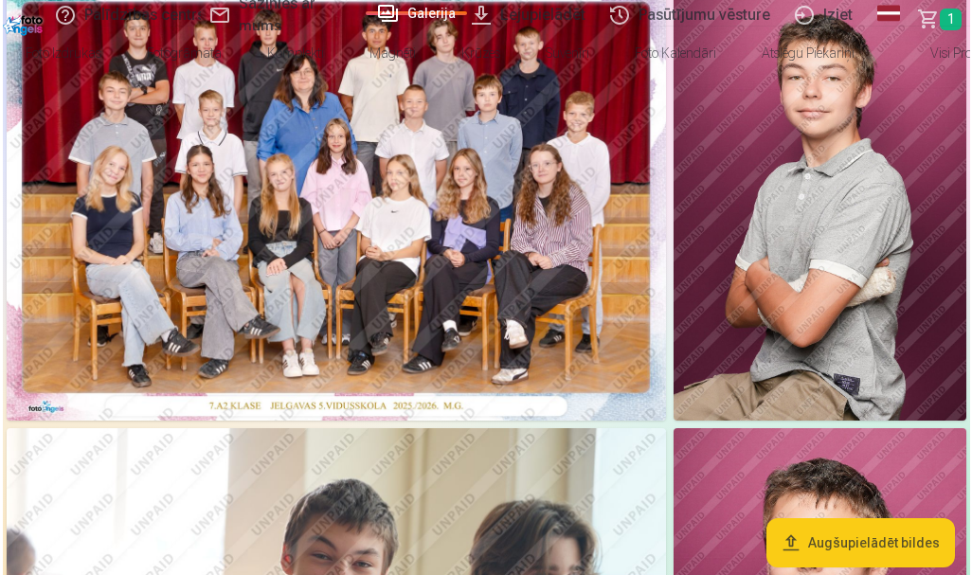
scroll to position [76, 0]
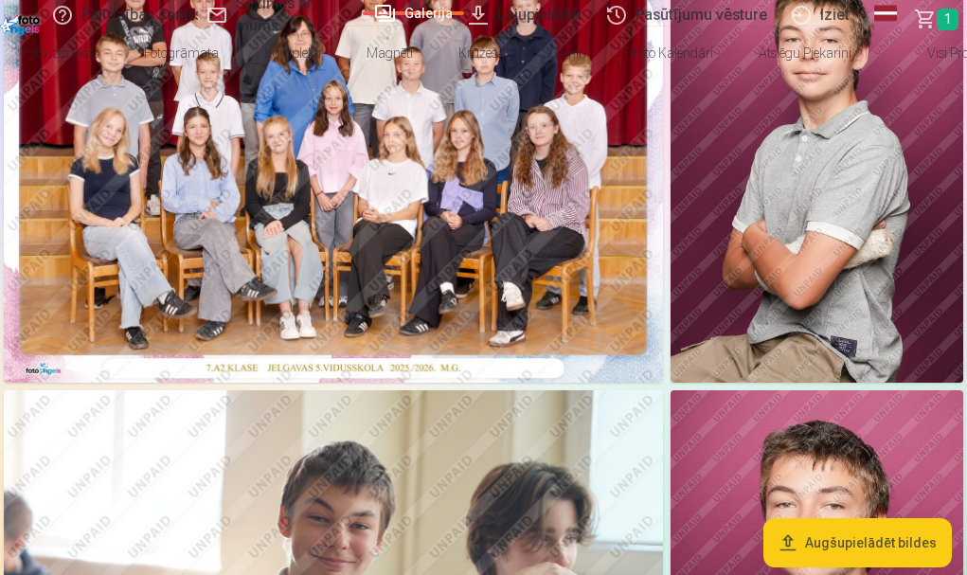
click at [280, 239] on img at bounding box center [333, 163] width 659 height 440
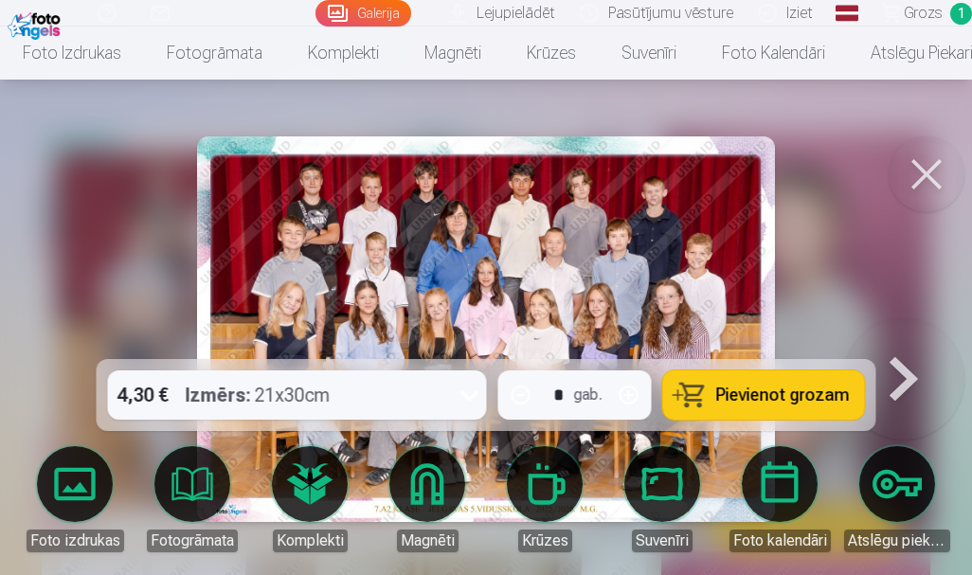
click at [792, 401] on span "Pievienot grozam" at bounding box center [783, 395] width 134 height 17
click at [917, 10] on span "Grozs" at bounding box center [923, 13] width 39 height 23
